Goal: Check status

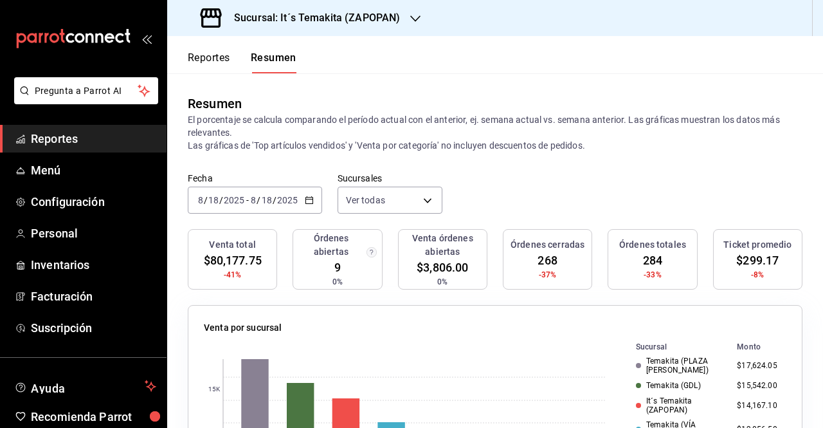
click at [201, 53] on button "Reportes" at bounding box center [209, 62] width 42 height 22
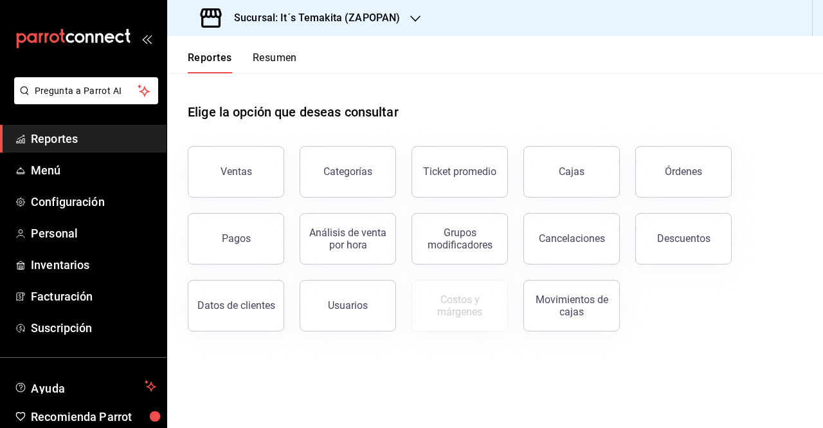
click at [287, 62] on button "Resumen" at bounding box center [275, 62] width 44 height 22
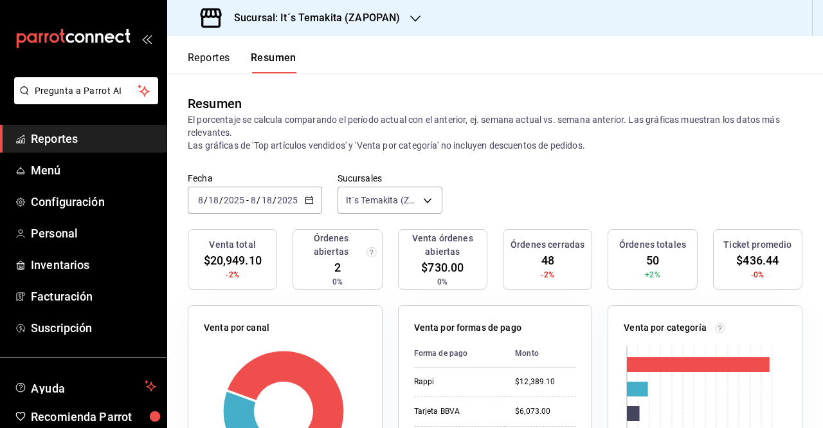
click at [306, 201] on icon "button" at bounding box center [309, 199] width 9 height 9
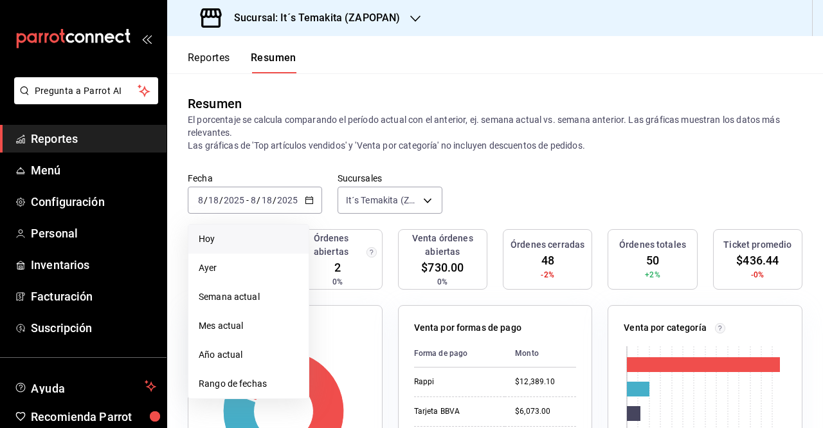
click at [256, 232] on span "Hoy" at bounding box center [249, 239] width 100 height 14
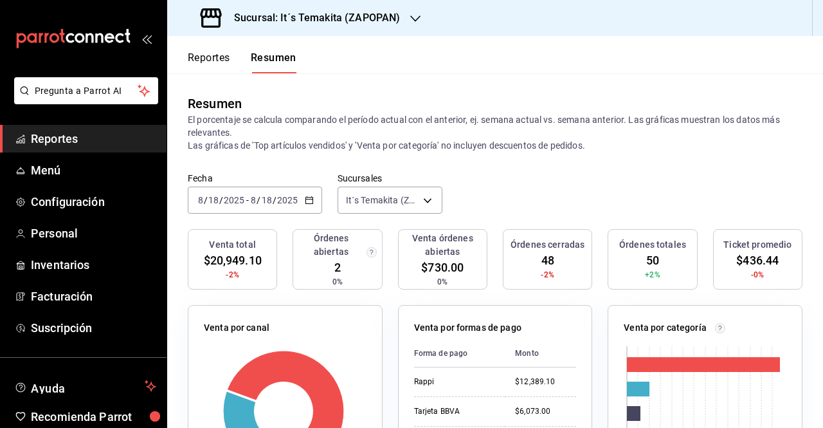
click at [312, 14] on h3 "Sucursal: It´s Temakita (ZAPOPAN)" at bounding box center [312, 17] width 176 height 15
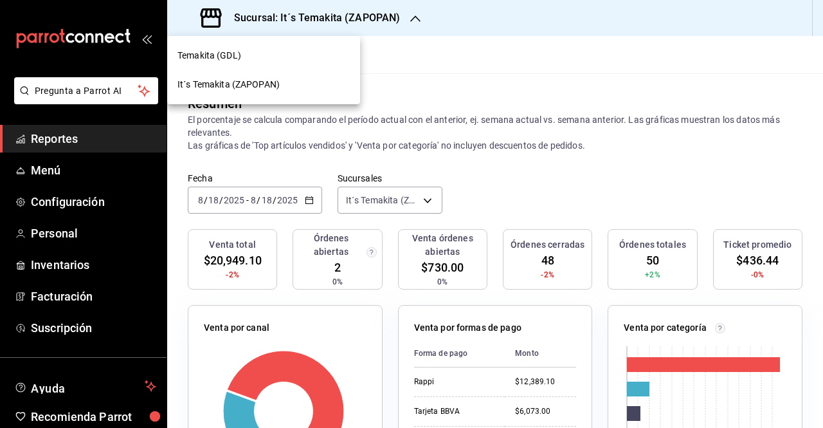
click at [310, 46] on div "Temakita (GDL)" at bounding box center [263, 55] width 193 height 29
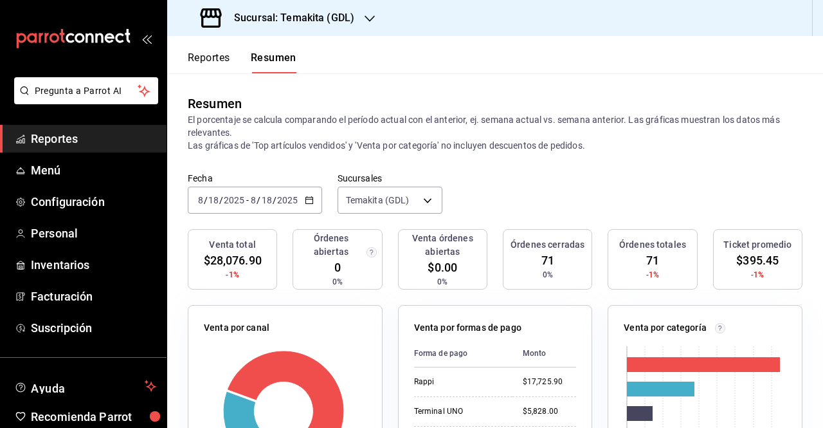
click at [308, 203] on icon "button" at bounding box center [309, 199] width 9 height 9
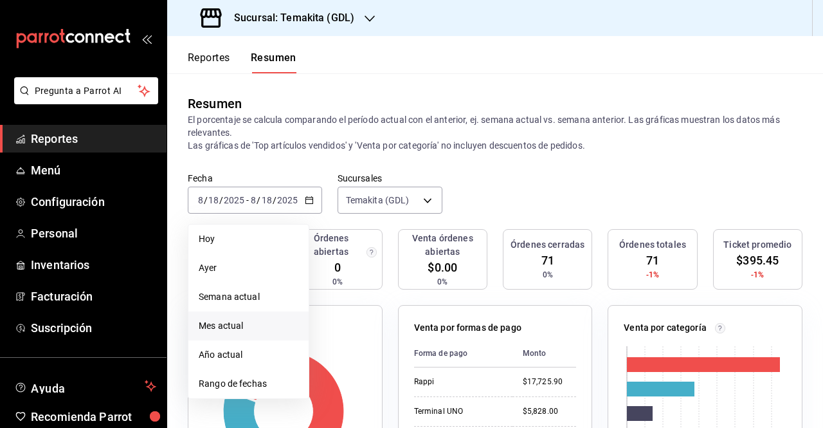
click at [252, 317] on li "Mes actual" at bounding box center [248, 325] width 120 height 29
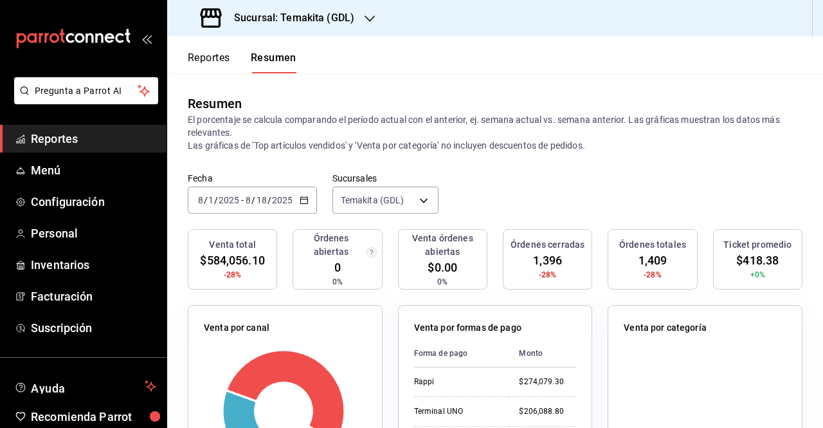
click at [327, 135] on p "El porcentaje se calcula comparando el período actual con el anterior, ej. sema…" at bounding box center [495, 132] width 615 height 39
